Goal: Task Accomplishment & Management: Manage account settings

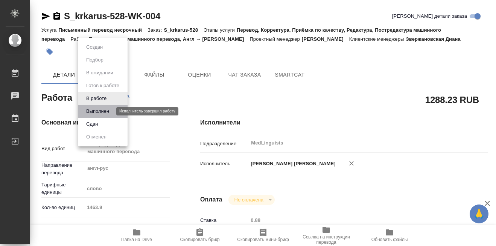
click at [101, 110] on button "Выполнен" at bounding box center [97, 111] width 27 height 8
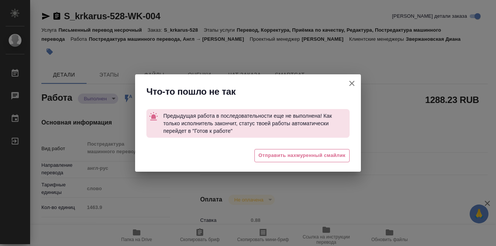
click at [351, 82] on icon "button" at bounding box center [351, 83] width 5 height 5
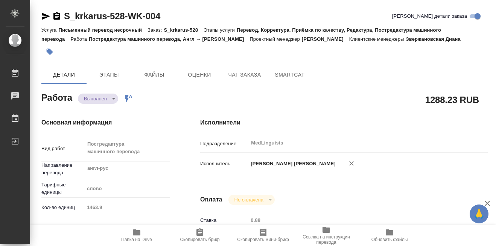
type textarea "x"
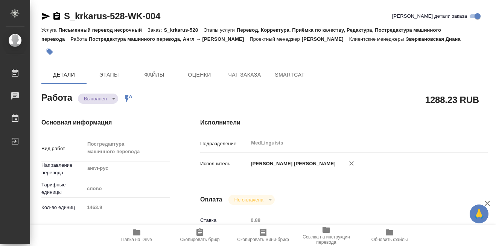
type textarea "x"
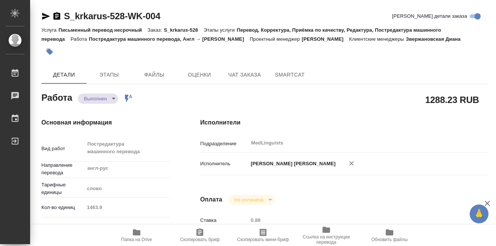
type textarea "x"
